Goal: Find specific page/section: Find specific page/section

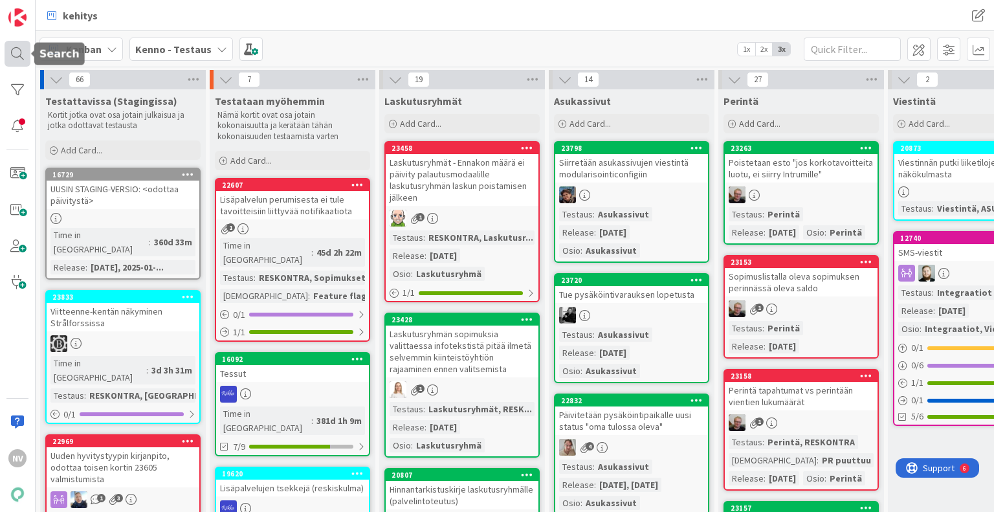
click at [17, 49] on div at bounding box center [18, 54] width 26 height 26
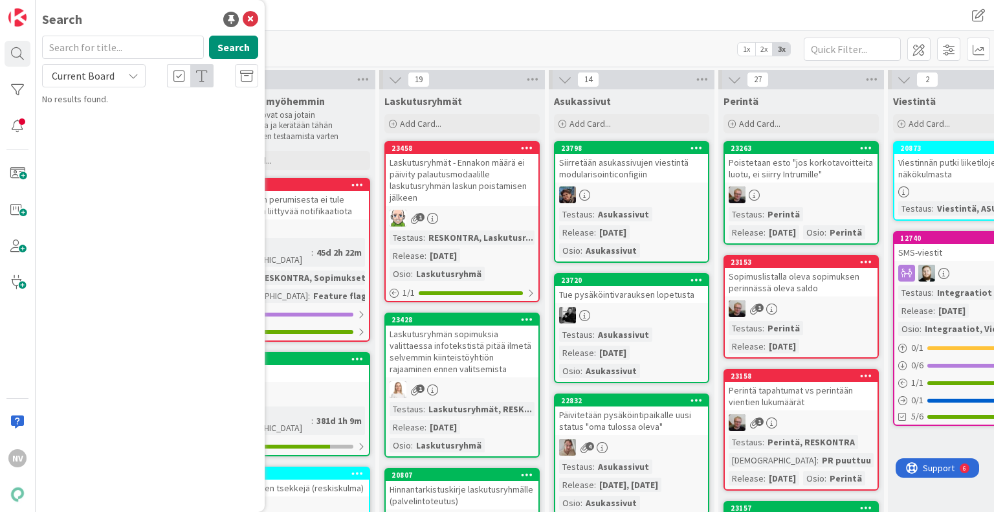
click at [118, 43] on input "text" at bounding box center [123, 47] width 162 height 23
click at [133, 83] on div "Current Board" at bounding box center [94, 75] width 104 height 23
click at [124, 128] on span "All Boards" at bounding box center [116, 129] width 135 height 19
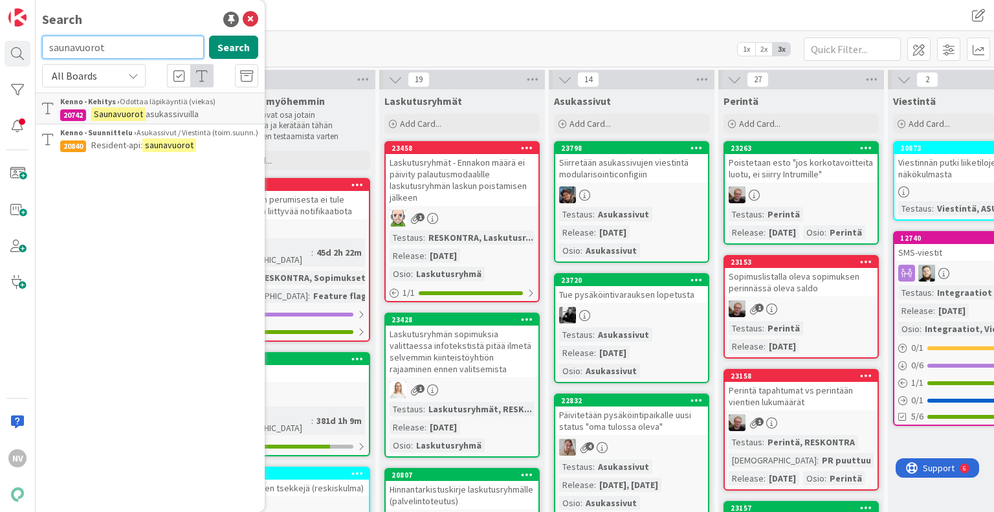
click at [138, 50] on input "saunavuorot" at bounding box center [123, 47] width 162 height 23
click at [127, 46] on input "saunavuorot" at bounding box center [123, 47] width 162 height 23
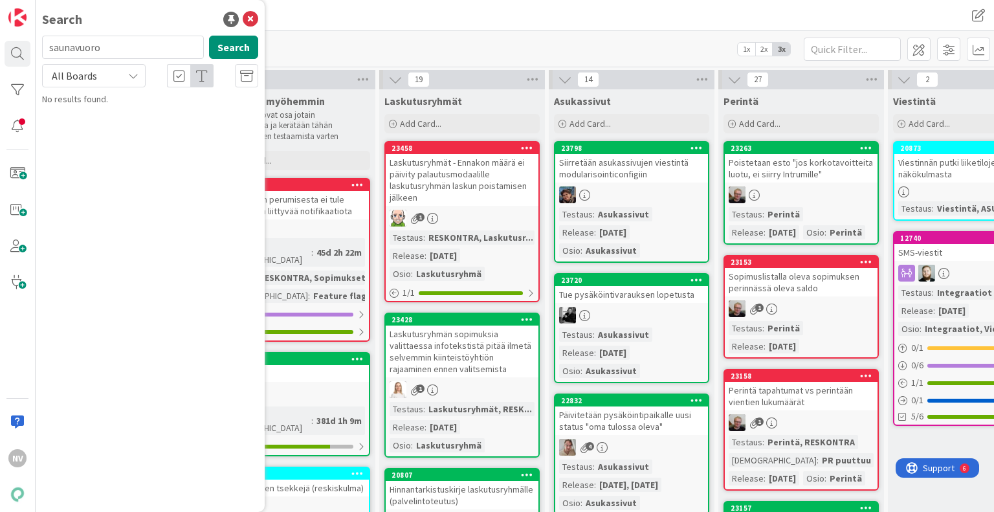
click at [142, 78] on div "All Boards" at bounding box center [94, 75] width 104 height 23
click at [109, 126] on span "All Boards" at bounding box center [116, 129] width 135 height 19
click at [119, 54] on input "saunavuoro" at bounding box center [123, 47] width 162 height 23
type input "s"
click at [134, 79] on icon at bounding box center [133, 76] width 10 height 10
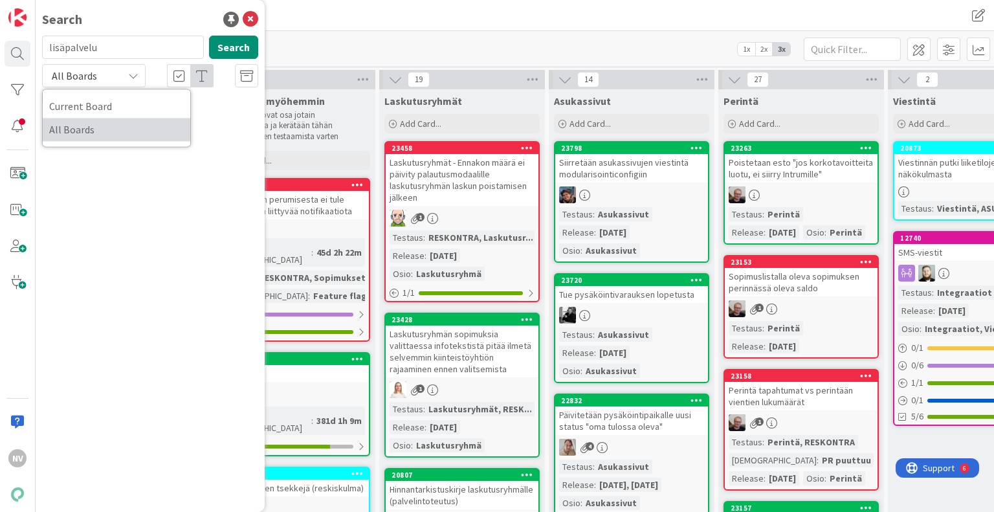
click at [107, 128] on span "All Boards" at bounding box center [116, 129] width 135 height 19
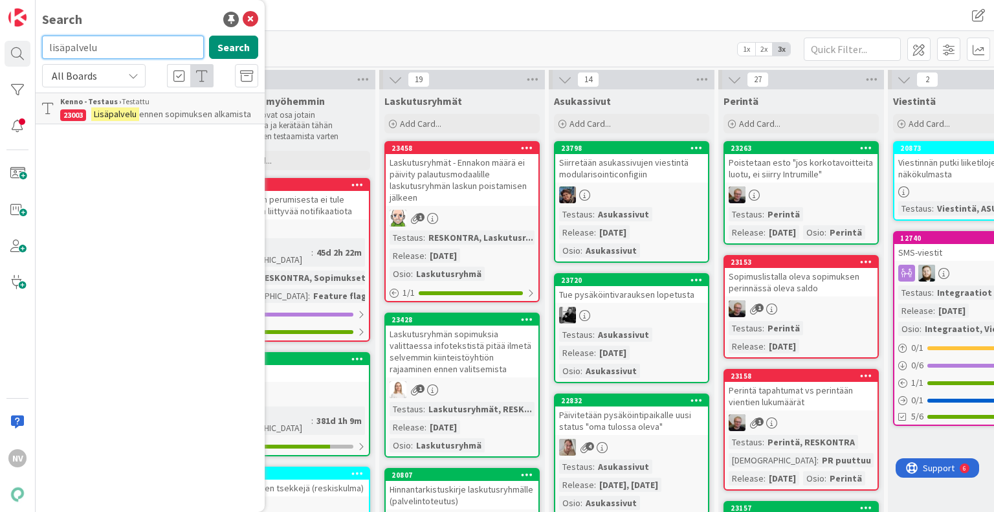
click at [164, 56] on input "lisäpalvelu" at bounding box center [123, 47] width 162 height 23
type input "l"
click at [248, 17] on icon at bounding box center [251, 20] width 16 height 16
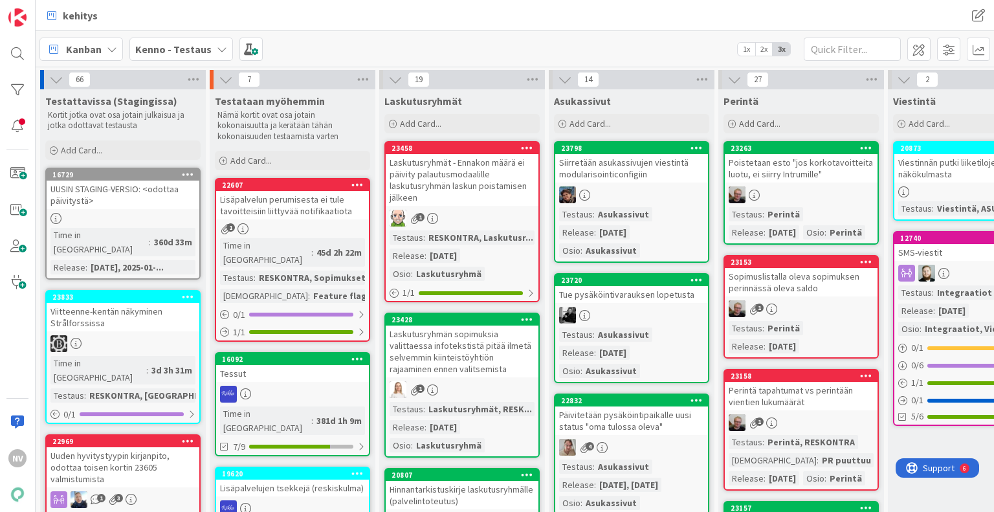
click at [311, 36] on div "[PERSON_NAME] - Testaus 1x 2x 3x" at bounding box center [515, 49] width 958 height 36
click at [15, 52] on div at bounding box center [18, 54] width 26 height 26
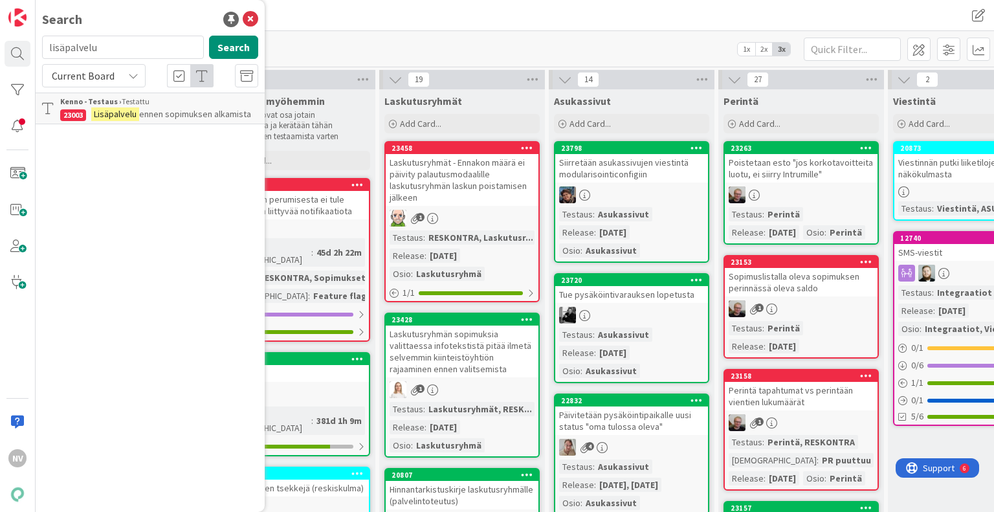
click at [116, 47] on input "lisäpalvelu" at bounding box center [123, 47] width 162 height 23
type input "l"
click at [129, 76] on icon at bounding box center [133, 76] width 10 height 10
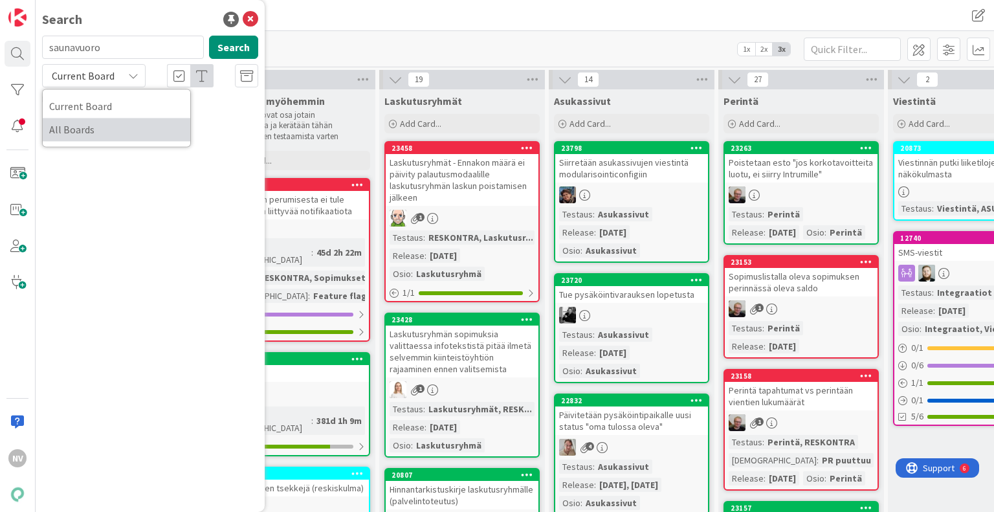
click at [121, 130] on span "All Boards" at bounding box center [116, 129] width 135 height 19
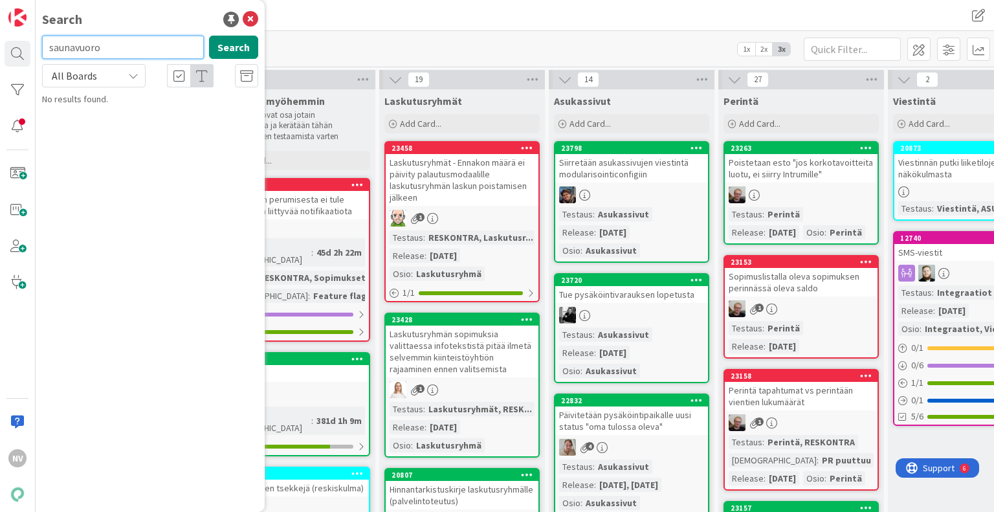
click at [152, 49] on input "saunavuoro" at bounding box center [123, 47] width 162 height 23
type input "s"
click at [254, 14] on icon at bounding box center [251, 20] width 16 height 16
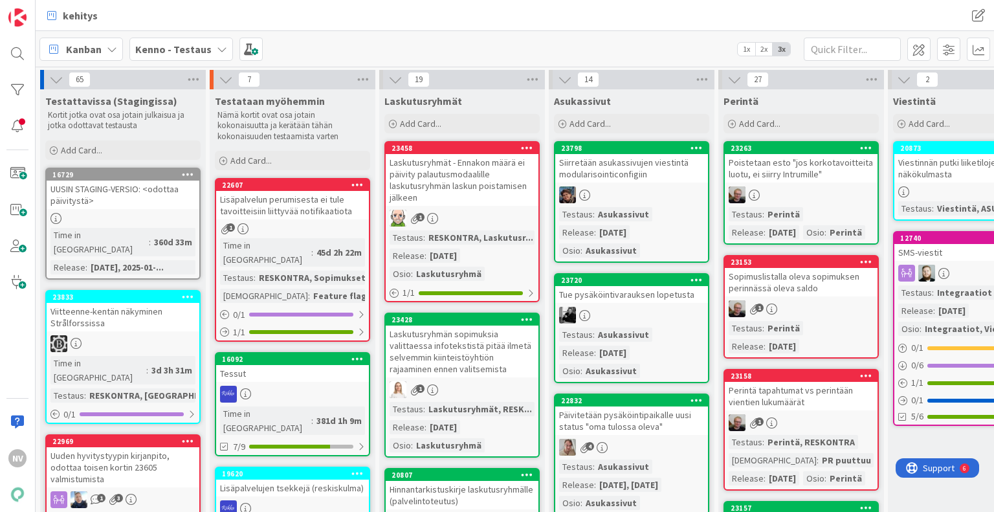
click at [373, 2] on div "kehitys kehitys" at bounding box center [515, 15] width 958 height 31
